Goal: Transaction & Acquisition: Purchase product/service

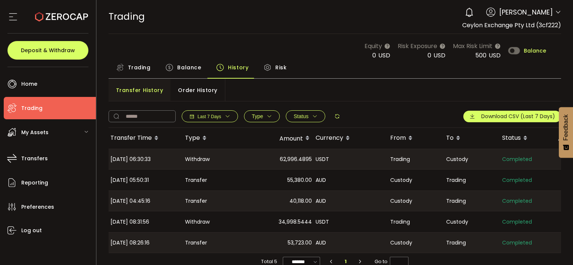
click at [133, 67] on span "Trading" at bounding box center [139, 67] width 23 height 15
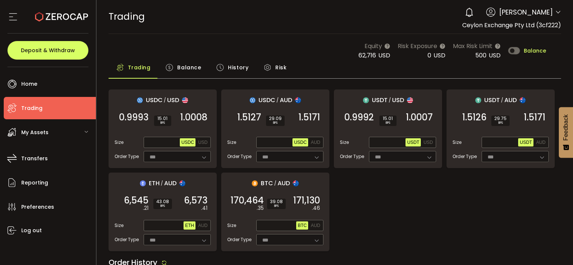
click at [526, 49] on span "Balance" at bounding box center [535, 50] width 22 height 5
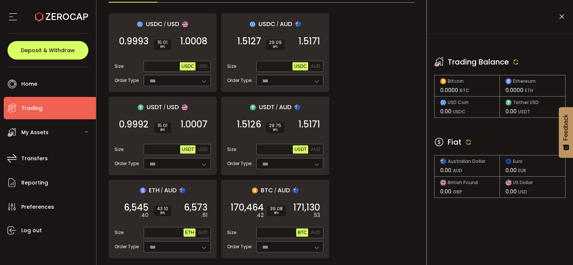
scroll to position [78, 0]
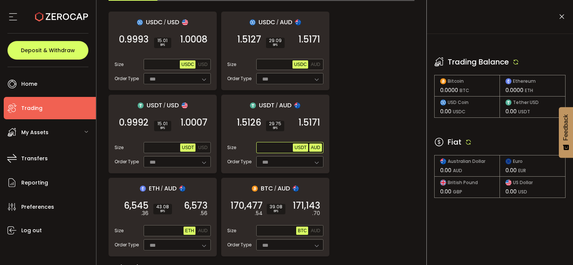
click at [314, 146] on span "AUD" at bounding box center [315, 147] width 9 height 5
click at [465, 141] on icon at bounding box center [468, 142] width 7 height 7
click at [291, 147] on span "Max" at bounding box center [286, 147] width 13 height 7
type input "*******"
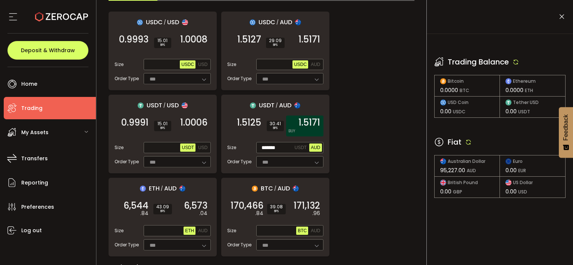
click at [311, 119] on span "1.5171" at bounding box center [309, 122] width 22 height 7
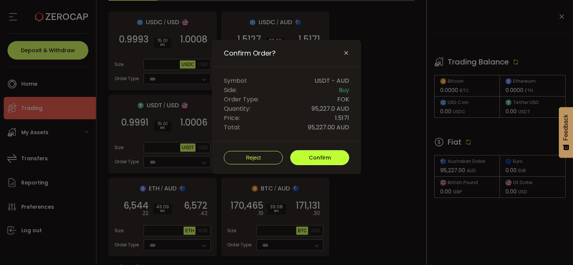
click at [310, 154] on span "Confirm" at bounding box center [320, 157] width 22 height 7
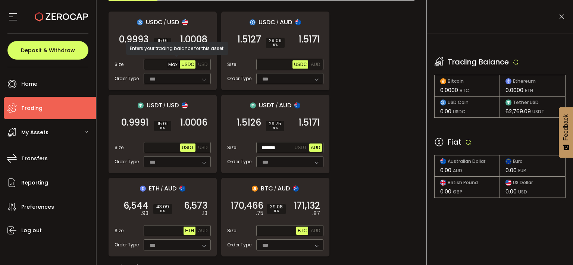
scroll to position [0, 0]
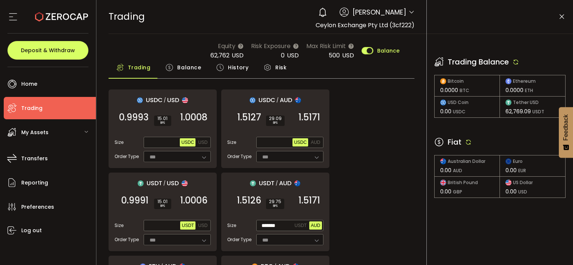
click at [184, 71] on span "Balance" at bounding box center [189, 67] width 24 height 15
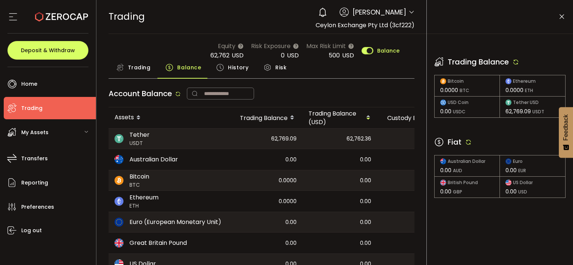
click at [563, 18] on icon at bounding box center [561, 16] width 7 height 7
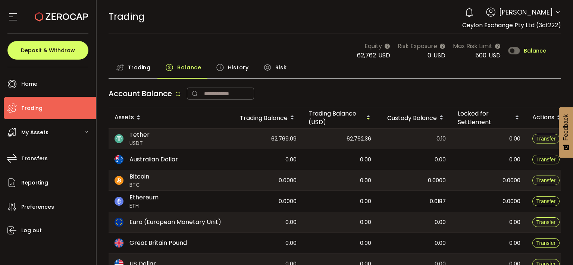
scroll to position [0, 49]
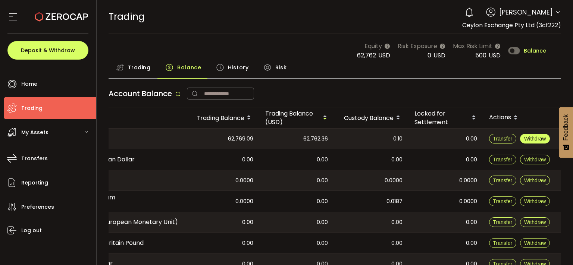
click at [531, 136] on span "Withdraw" at bounding box center [535, 139] width 22 height 6
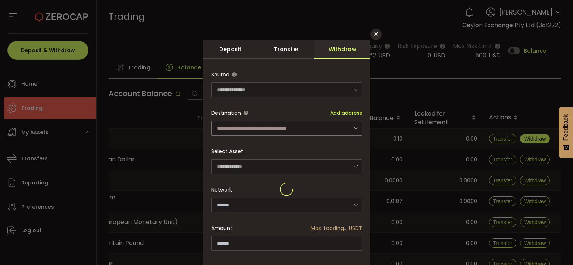
type input "****"
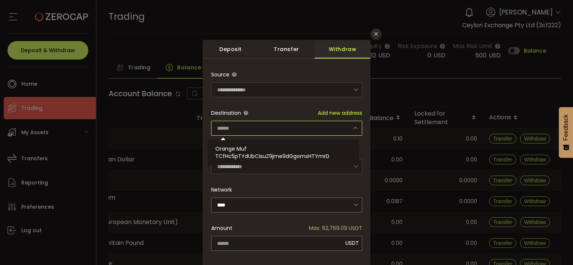
click at [324, 125] on input "dialog" at bounding box center [286, 128] width 151 height 15
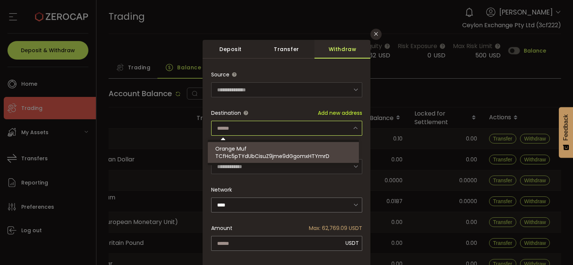
click at [321, 153] on span "TCfHc5pTYdUbCisuZ9jme9dGgomxHTYmrD" at bounding box center [272, 156] width 114 height 7
type input "**********"
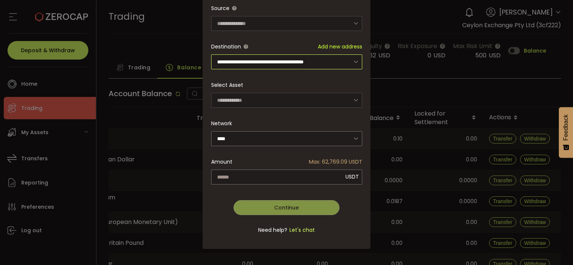
scroll to position [68, 0]
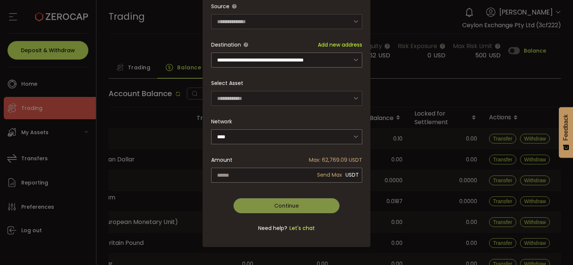
click at [320, 170] on div "**********" at bounding box center [286, 121] width 151 height 245
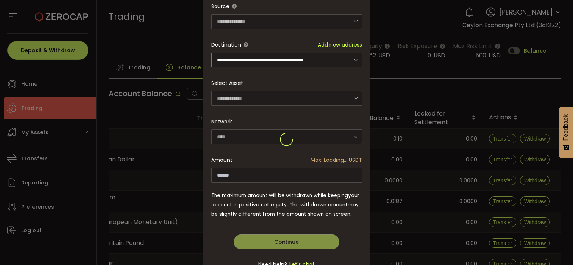
type input "*********"
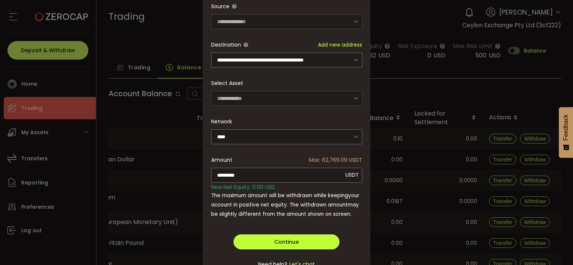
click at [269, 246] on button "Continue" at bounding box center [286, 242] width 106 height 15
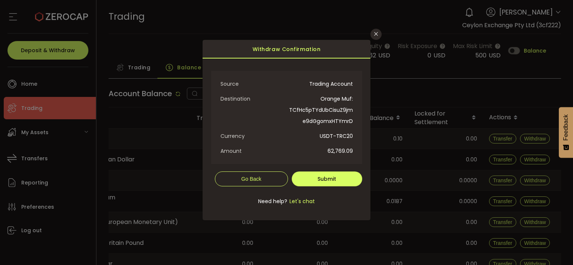
scroll to position [0, 0]
click at [319, 181] on span "Submit" at bounding box center [326, 178] width 19 height 7
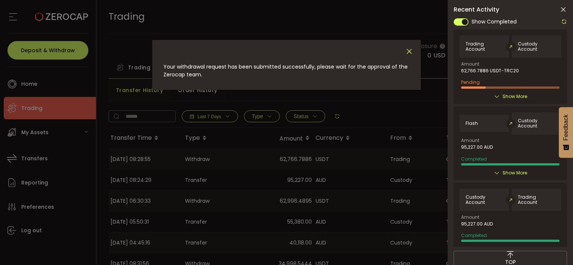
click at [412, 52] on icon "Close" at bounding box center [409, 51] width 8 height 8
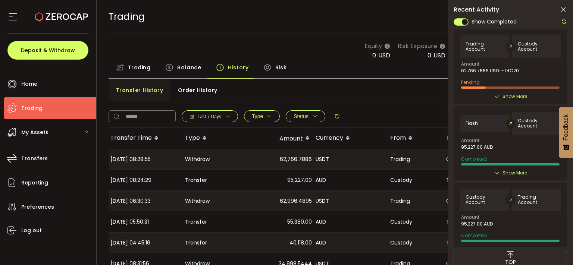
click at [564, 7] on icon at bounding box center [562, 9] width 7 height 7
